Goal: Use online tool/utility: Utilize a website feature to perform a specific function

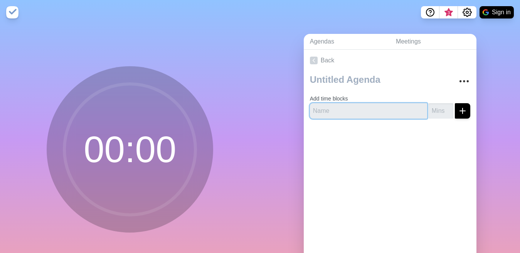
click at [343, 110] on input "text" at bounding box center [368, 110] width 117 height 15
type input "reportd"
type input "1"
click at [439, 109] on input "1" at bounding box center [441, 110] width 25 height 15
click at [372, 111] on input "reportd" at bounding box center [368, 110] width 117 height 15
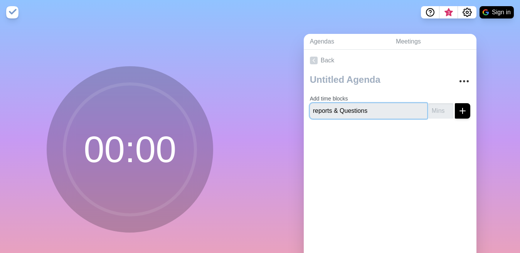
click at [310, 111] on input "reports & Questions" at bounding box center [368, 110] width 117 height 15
type input "Reports & Questions"
click at [432, 110] on input "number" at bounding box center [441, 110] width 25 height 15
type input "5"
click at [458, 107] on icon "submit" at bounding box center [462, 110] width 9 height 9
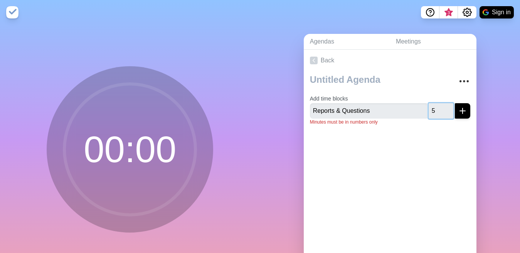
type input "5"
click at [427, 135] on div at bounding box center [390, 147] width 173 height 31
click at [458, 113] on icon "submit" at bounding box center [462, 110] width 9 height 9
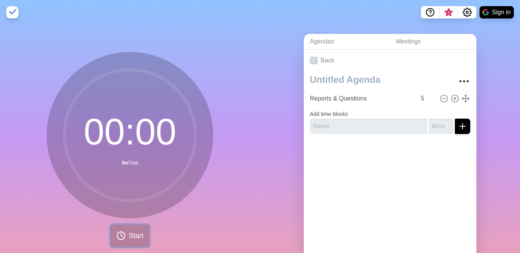
click at [120, 230] on button "Start" at bounding box center [129, 236] width 39 height 23
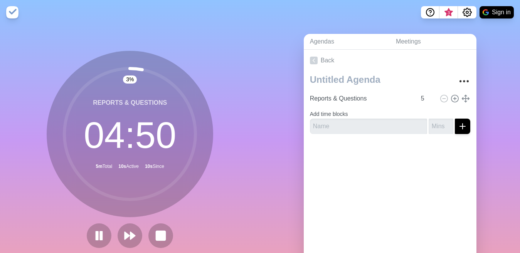
click at [227, 81] on div "3 % Reports & Questions 04 : 50 5m Total 10s Active 10s Since" at bounding box center [130, 153] width 260 height 256
click at [160, 235] on rect at bounding box center [161, 236] width 10 height 10
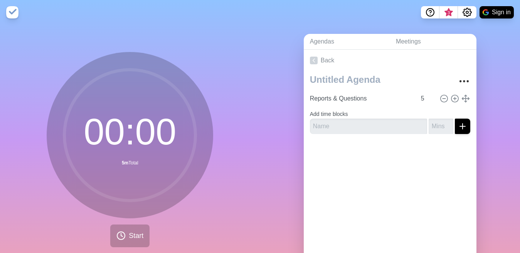
click at [119, 30] on div "00 : 00 5m Total Start" at bounding box center [130, 153] width 260 height 256
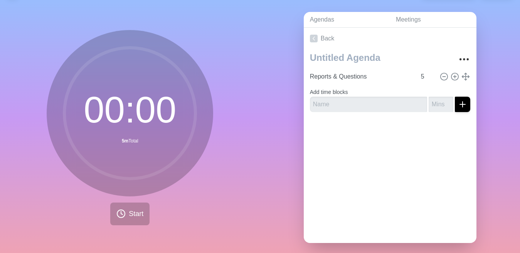
scroll to position [34, 0]
